Goal: Task Accomplishment & Management: Manage account settings

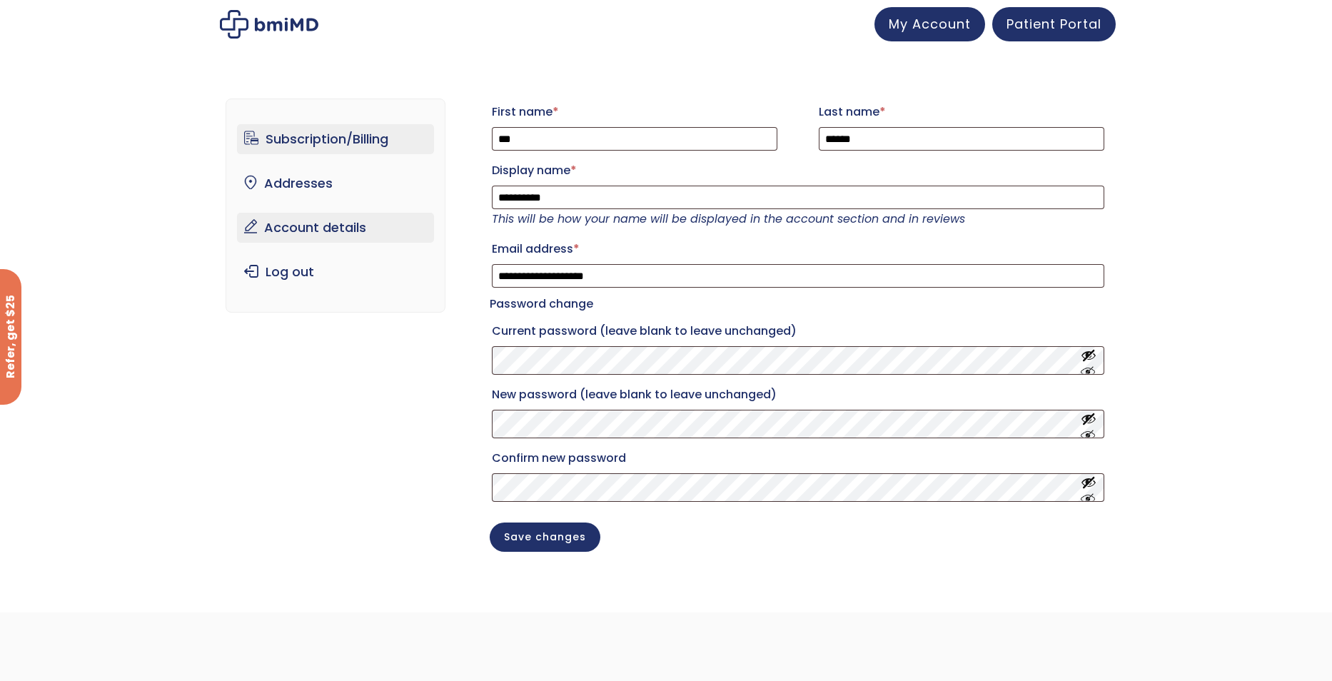
click at [328, 143] on link "Subscription/Billing" at bounding box center [336, 139] width 198 height 30
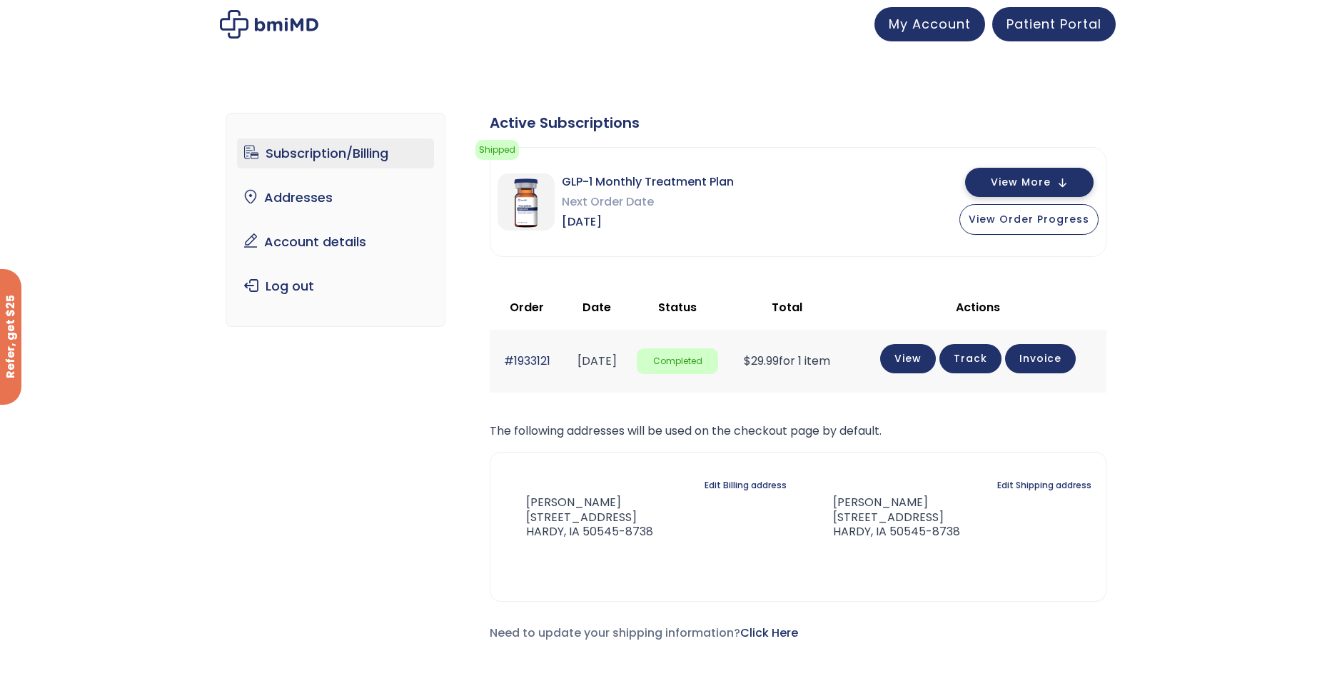
click at [1046, 180] on span "View More" at bounding box center [1021, 182] width 60 height 9
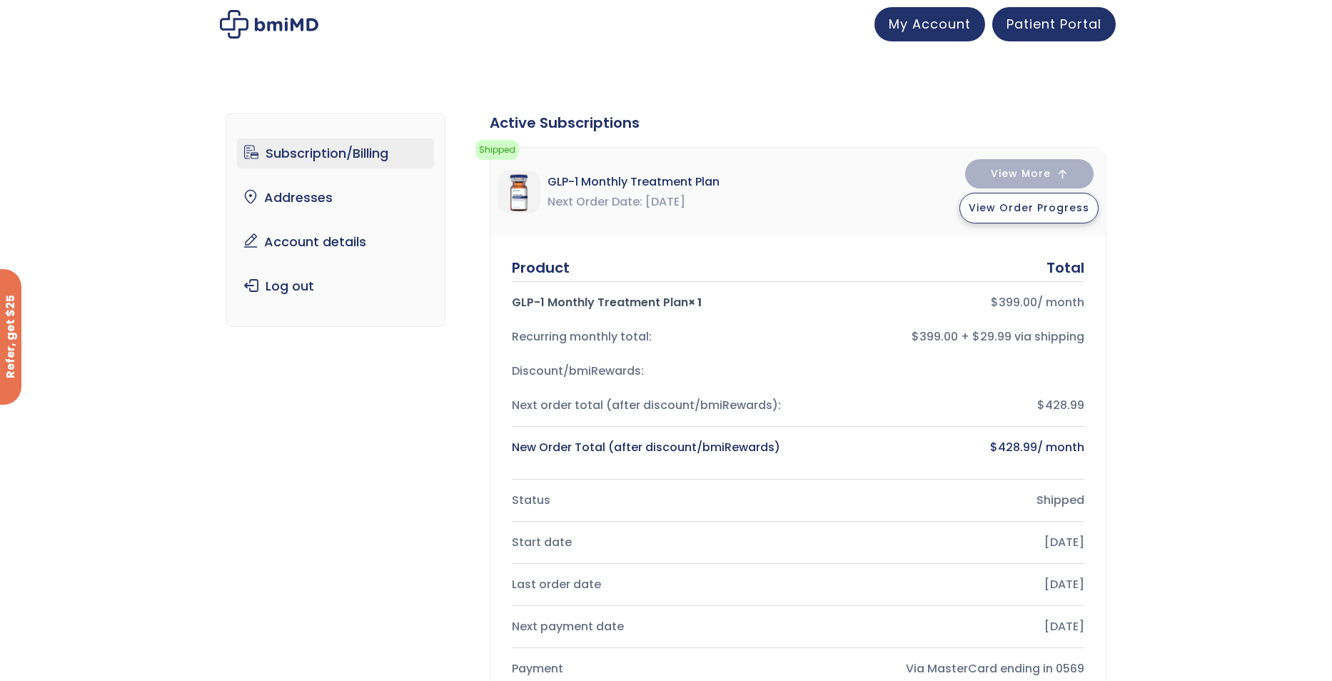
click at [1033, 212] on span "View Order Progress" at bounding box center [1029, 208] width 121 height 14
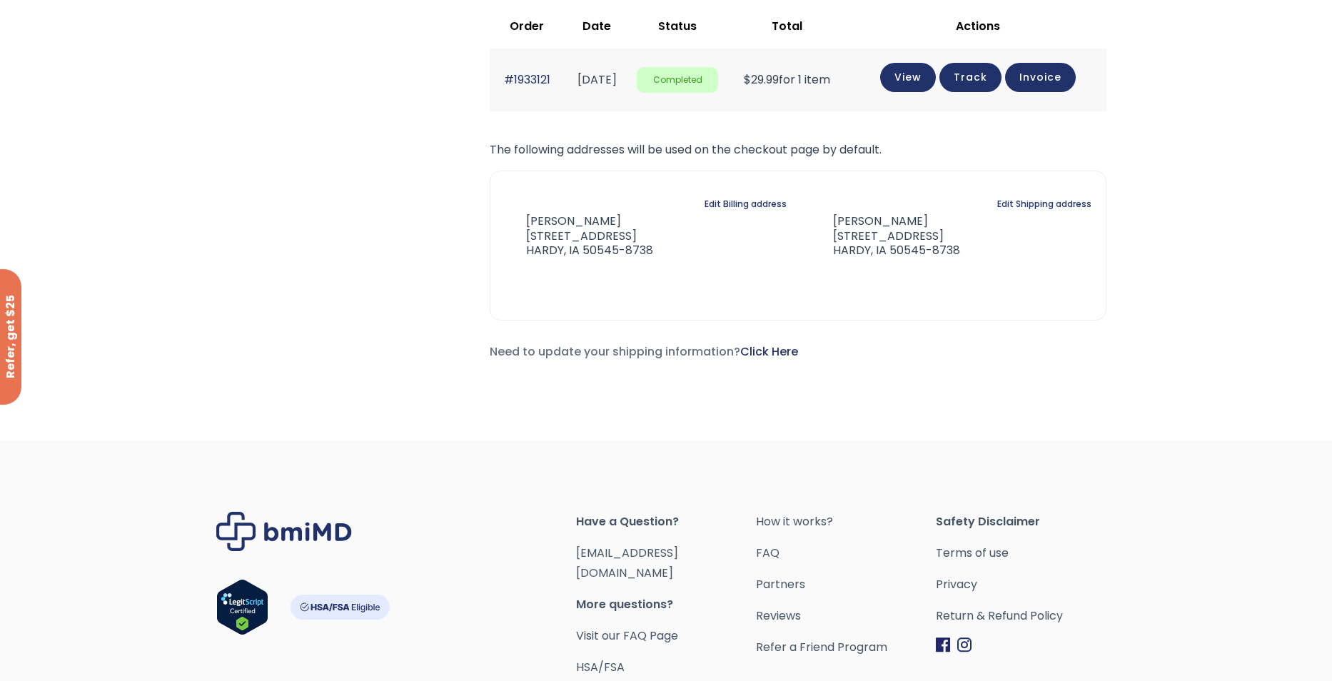
scroll to position [857, 0]
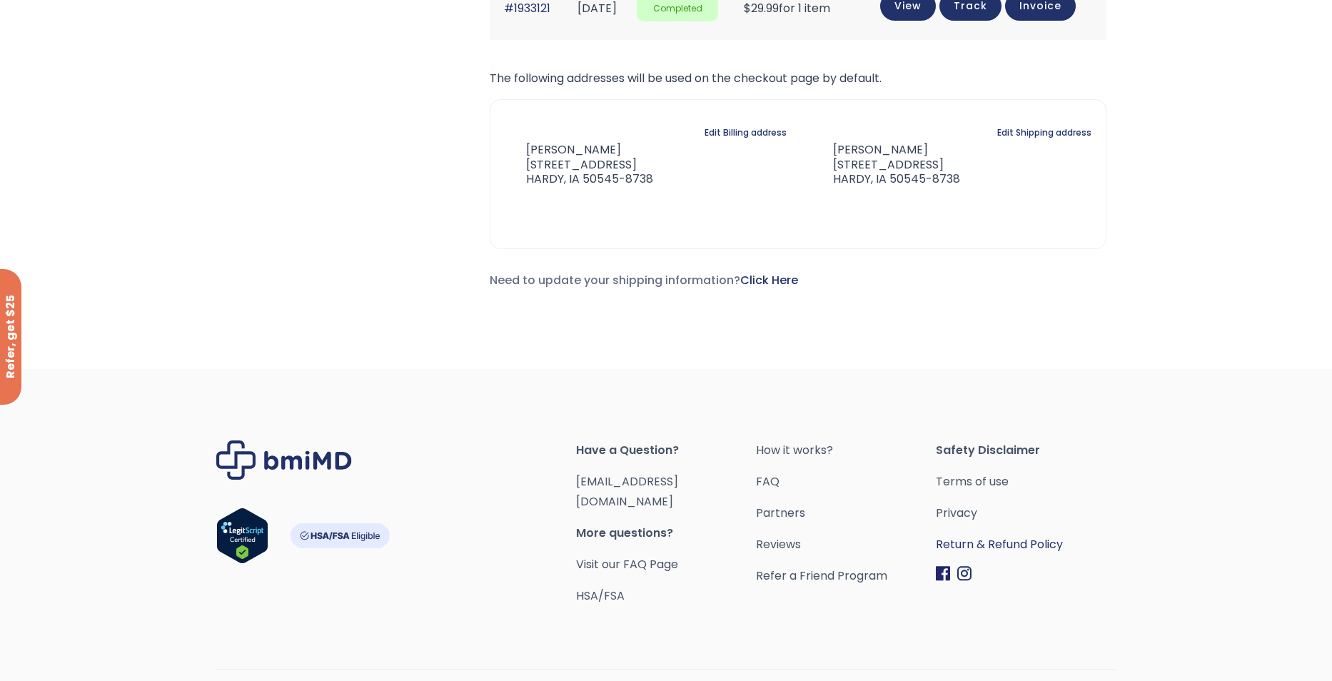
click at [991, 541] on link "Return & Refund Policy" at bounding box center [1026, 545] width 180 height 20
